Goal: Contribute content

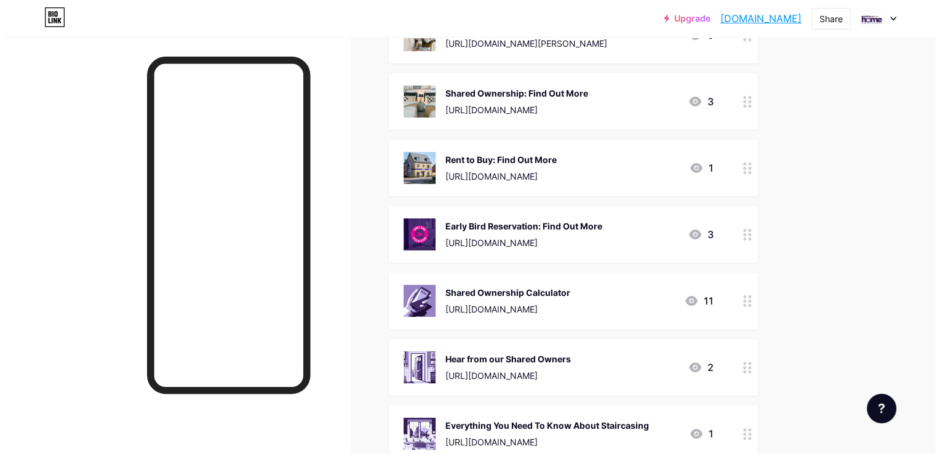
scroll to position [258, 0]
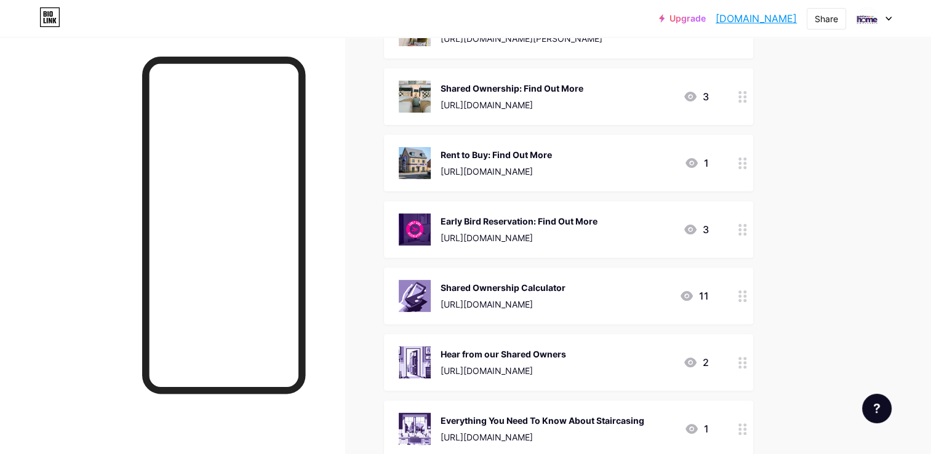
click at [547, 358] on div "Hear from our Shared Owners" at bounding box center [502, 354] width 125 height 13
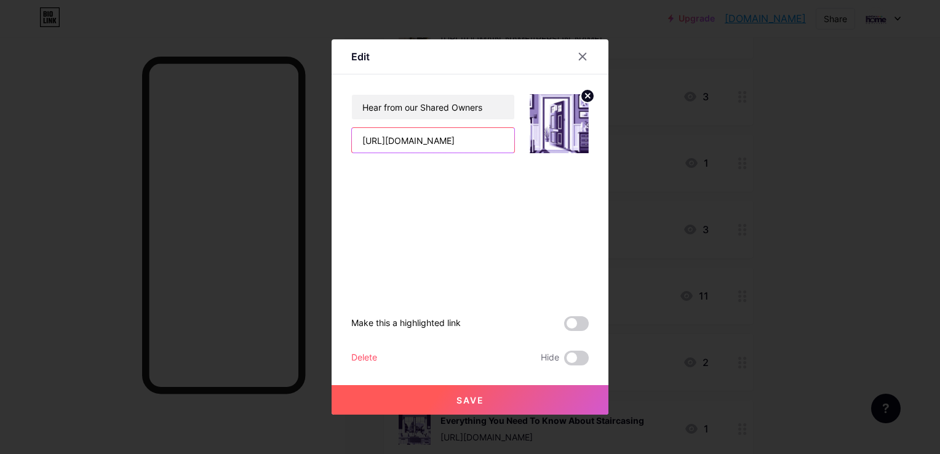
click at [489, 135] on input "[URL][DOMAIN_NAME]" at bounding box center [433, 140] width 162 height 25
paste input "@platformhomeownership2044/video"
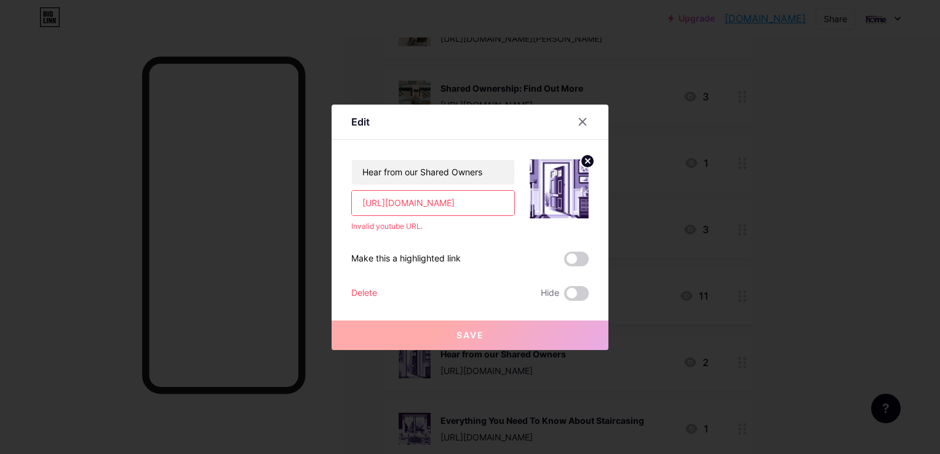
scroll to position [0, 125]
type input "[URL][DOMAIN_NAME]"
click at [498, 230] on div "Invalid youtube URL." at bounding box center [433, 226] width 164 height 11
click at [442, 199] on input "[URL][DOMAIN_NAME]" at bounding box center [433, 203] width 162 height 25
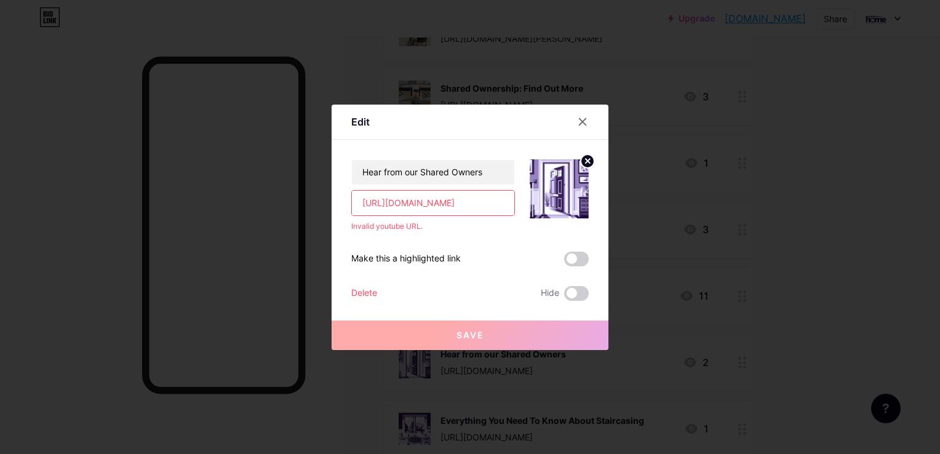
click at [442, 199] on input "[URL][DOMAIN_NAME]" at bounding box center [433, 203] width 162 height 25
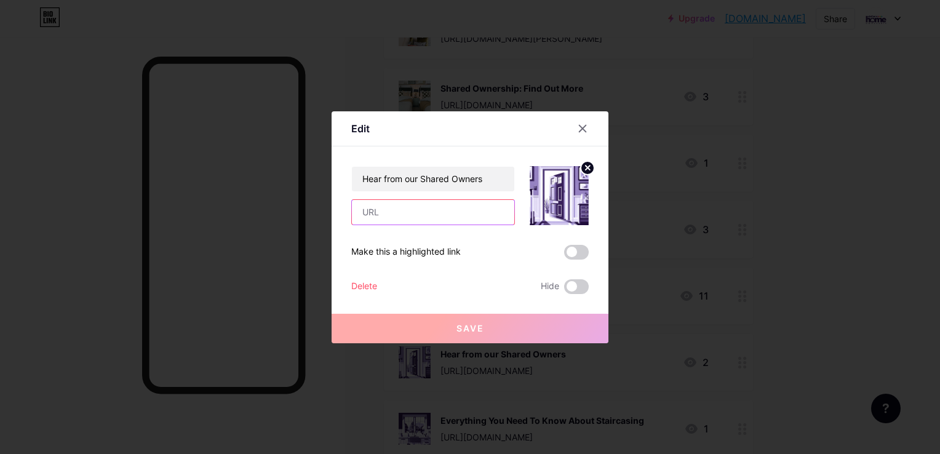
paste input "[URL][DOMAIN_NAME]"
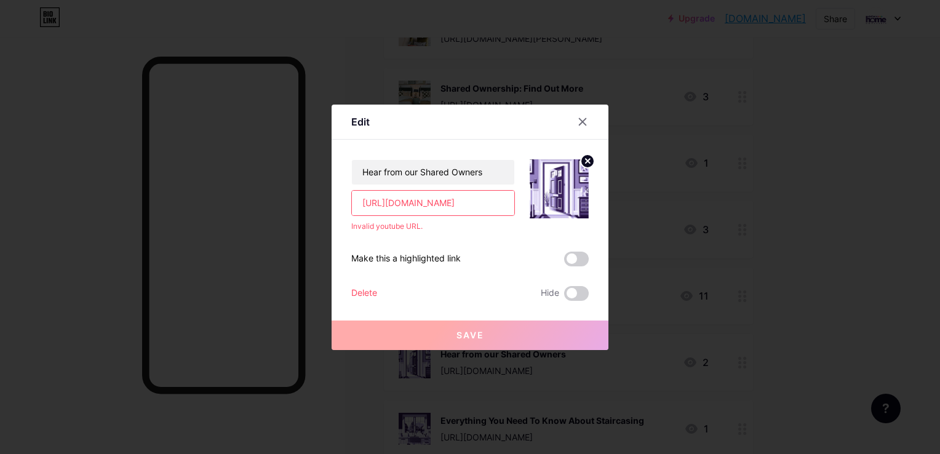
type input "[URL][DOMAIN_NAME]"
click at [472, 205] on input "[URL][DOMAIN_NAME]" at bounding box center [433, 203] width 162 height 25
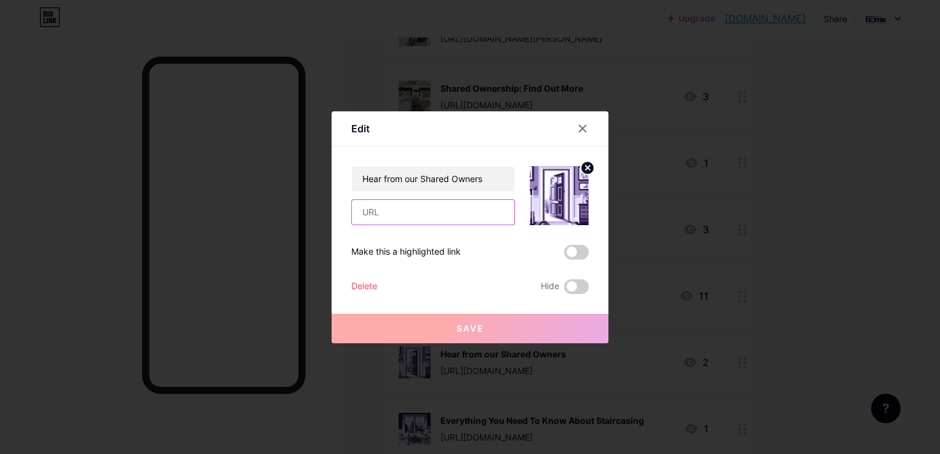
paste input "[URL][DOMAIN_NAME]"
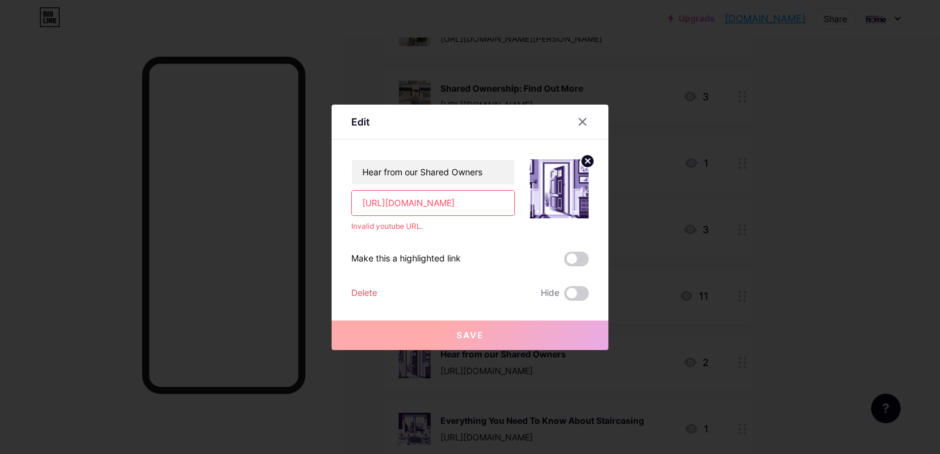
scroll to position [0, 95]
type input "[URL][DOMAIN_NAME]"
click at [475, 197] on input "[URL][DOMAIN_NAME]" at bounding box center [433, 203] width 162 height 25
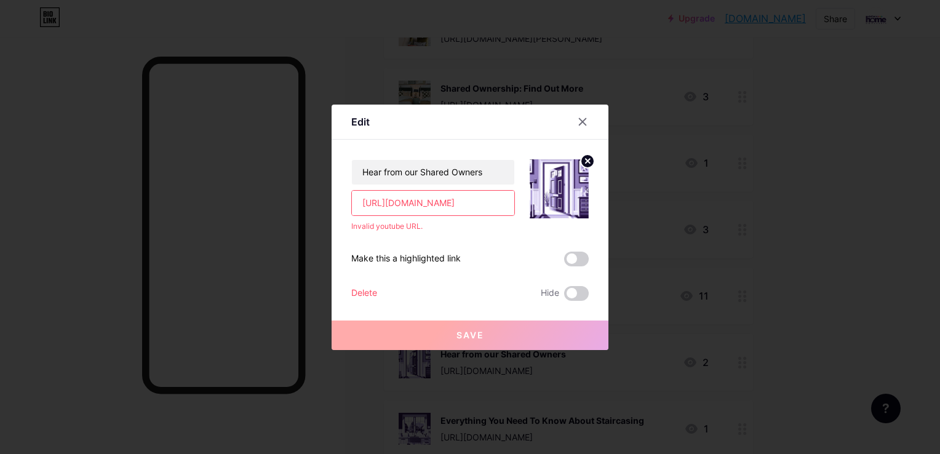
click at [475, 197] on input "[URL][DOMAIN_NAME]" at bounding box center [433, 203] width 162 height 25
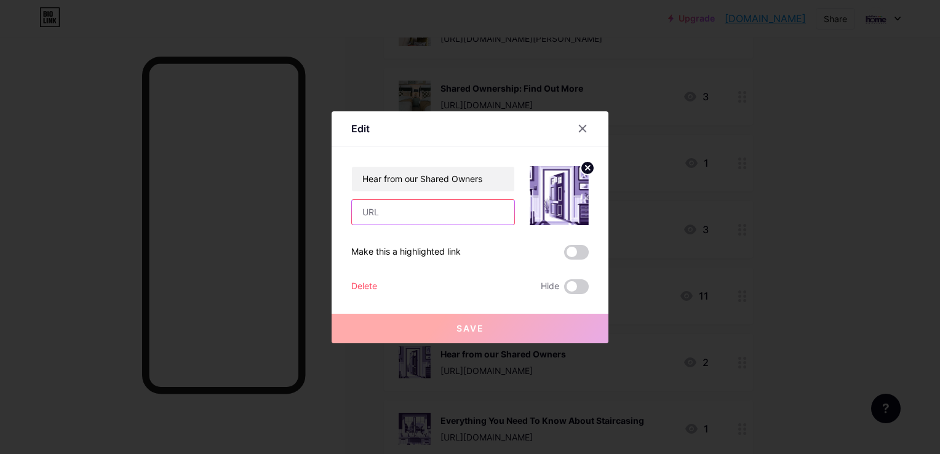
paste input "[URL][DOMAIN_NAME]"
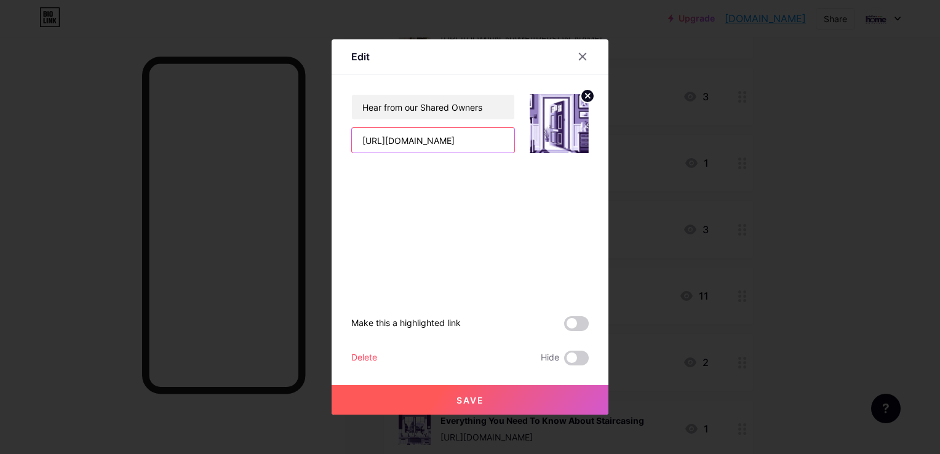
type input "[URL][DOMAIN_NAME]"
click at [527, 393] on button "Save" at bounding box center [470, 400] width 277 height 30
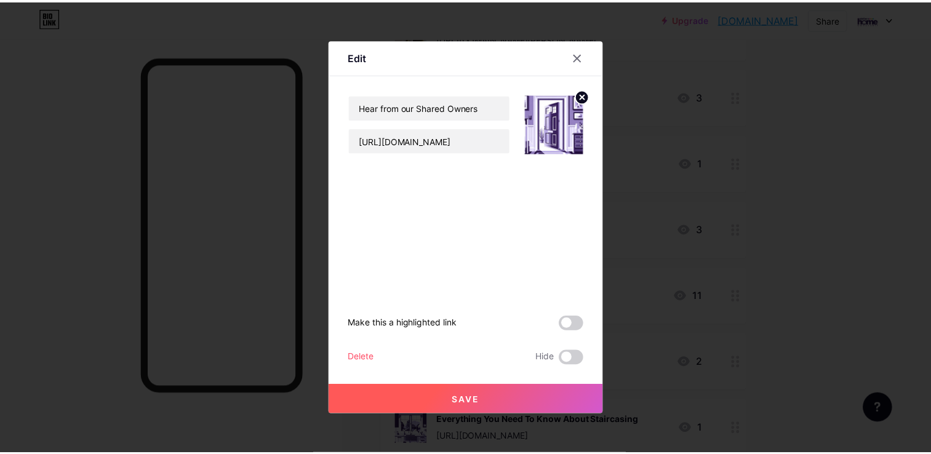
scroll to position [0, 0]
